Goal: Task Accomplishment & Management: Manage account settings

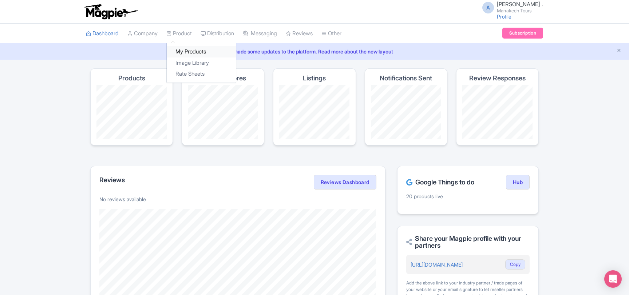
click at [192, 48] on link "My Products" at bounding box center [201, 51] width 69 height 11
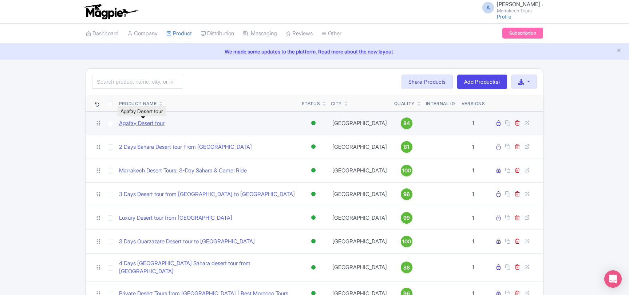
click at [146, 121] on link "Agafay Desert tour" at bounding box center [141, 123] width 45 height 8
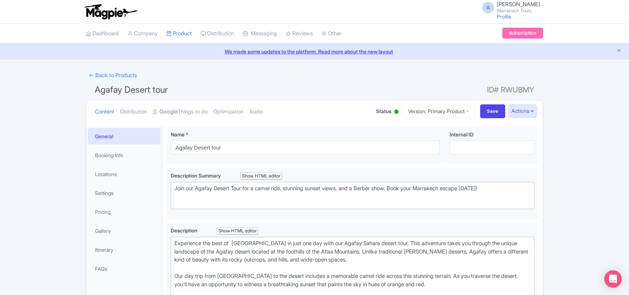
click at [392, 114] on div at bounding box center [395, 112] width 7 height 11
click at [368, 139] on div "Inactive" at bounding box center [377, 139] width 43 height 14
click at [187, 112] on link "Google Things to do" at bounding box center [180, 111] width 55 height 23
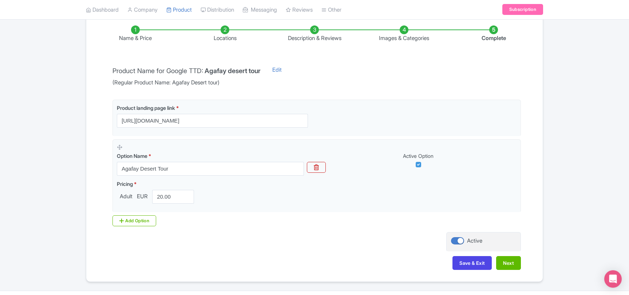
scroll to position [137, 0]
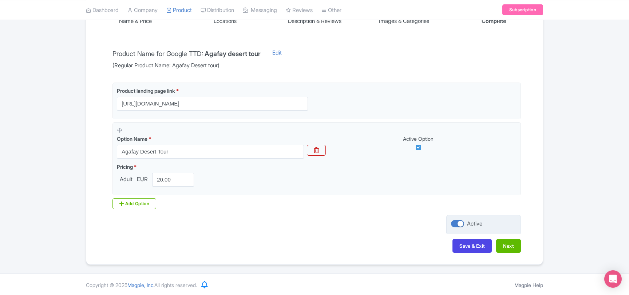
click at [452, 222] on div at bounding box center [457, 223] width 13 height 7
click at [452, 222] on input "Active" at bounding box center [453, 224] width 5 height 5
checkbox input "false"
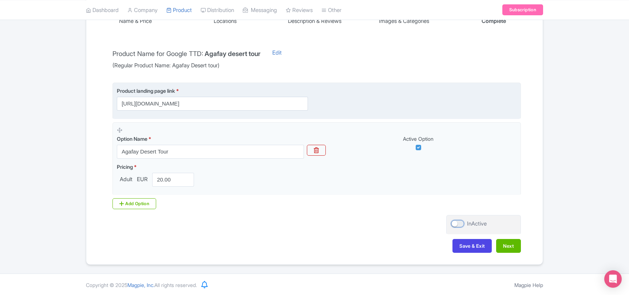
scroll to position [19, 0]
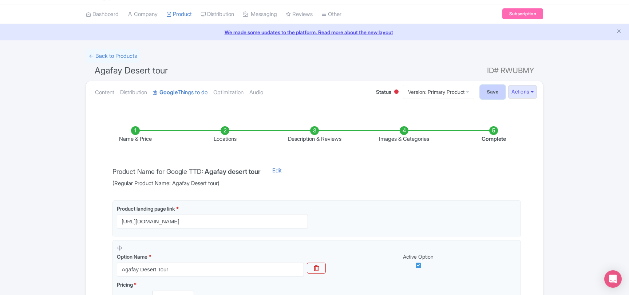
click at [484, 95] on input "Save" at bounding box center [492, 92] width 25 height 14
type input "Saving..."
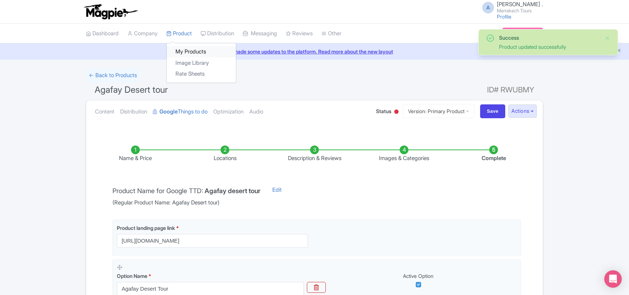
click at [187, 49] on link "My Products" at bounding box center [201, 51] width 69 height 11
